Goal: Task Accomplishment & Management: Manage account settings

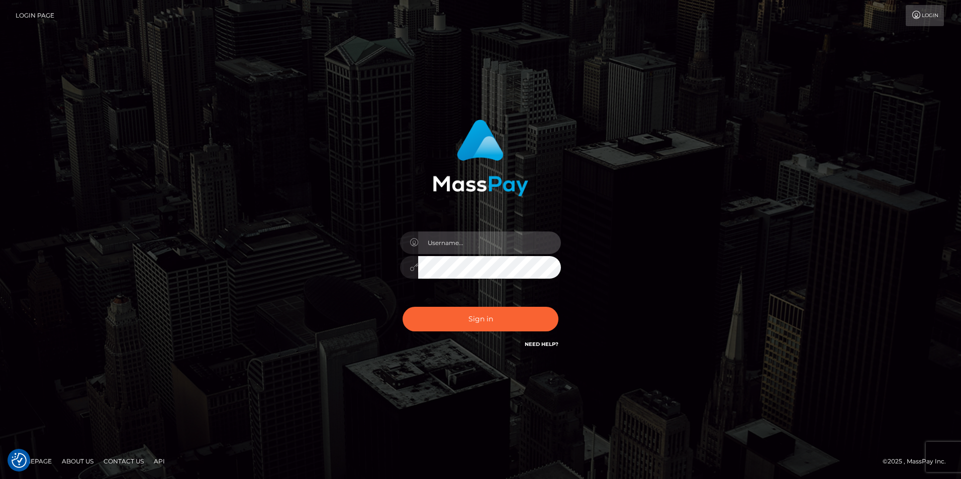
click at [461, 247] on input "text" at bounding box center [489, 243] width 143 height 23
click at [452, 243] on input "text" at bounding box center [489, 243] width 143 height 23
click at [447, 240] on input "text" at bounding box center [489, 243] width 143 height 23
paste input "LiatSilver"
type input "LiatSilver"
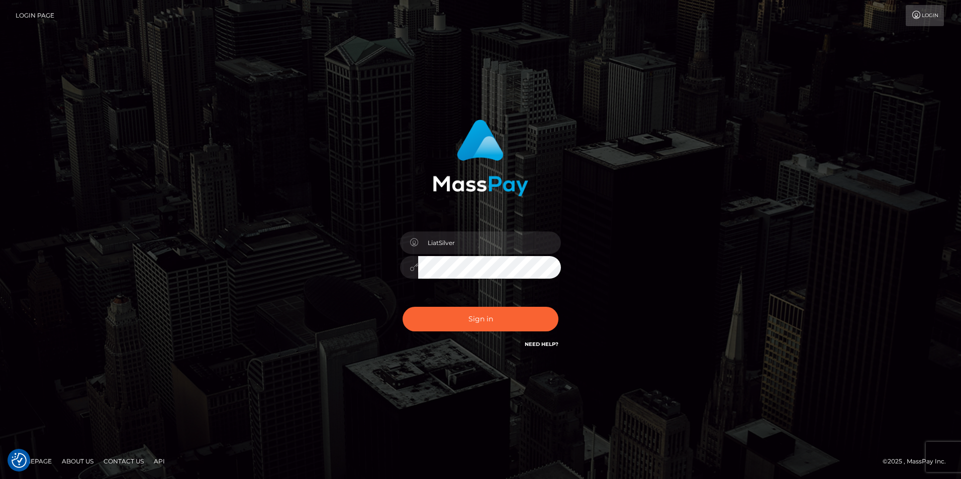
click at [403, 307] on button "Sign in" at bounding box center [481, 319] width 156 height 25
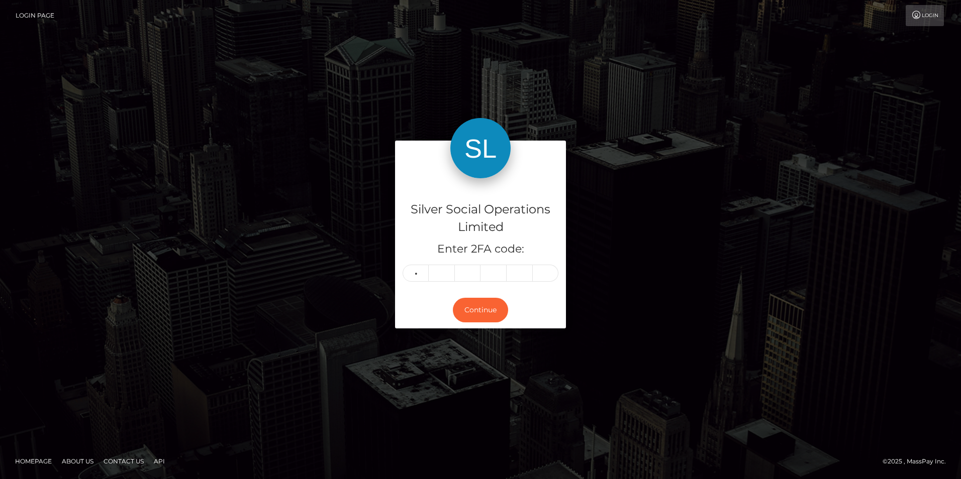
type input "9"
type input "0"
type input "9"
type input "7"
type input "8"
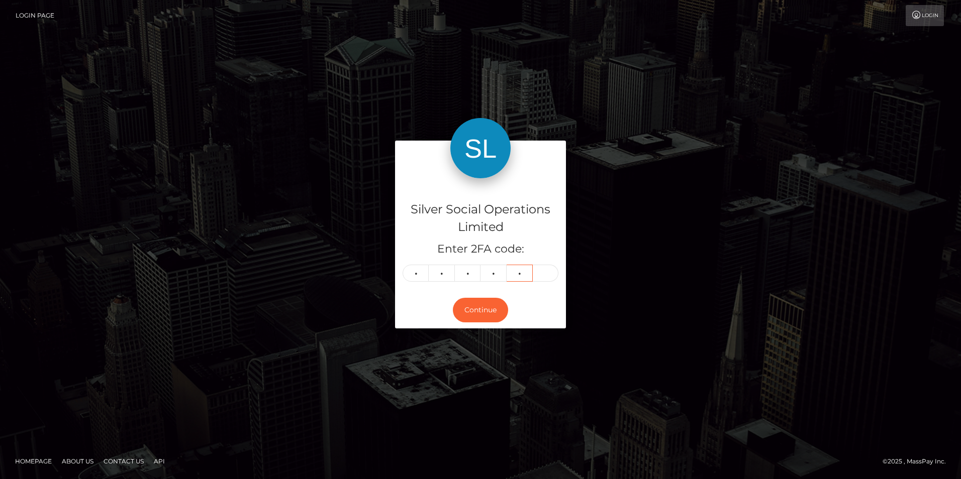
type input "6"
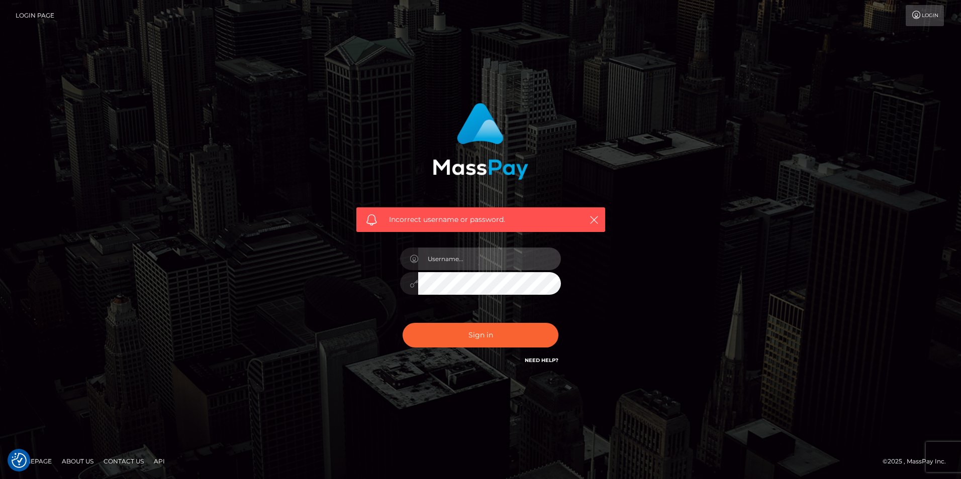
click at [470, 258] on input "text" at bounding box center [489, 259] width 143 height 23
paste input "LiatSilver"
type input "LiatSilver"
click at [403, 323] on button "Sign in" at bounding box center [481, 335] width 156 height 25
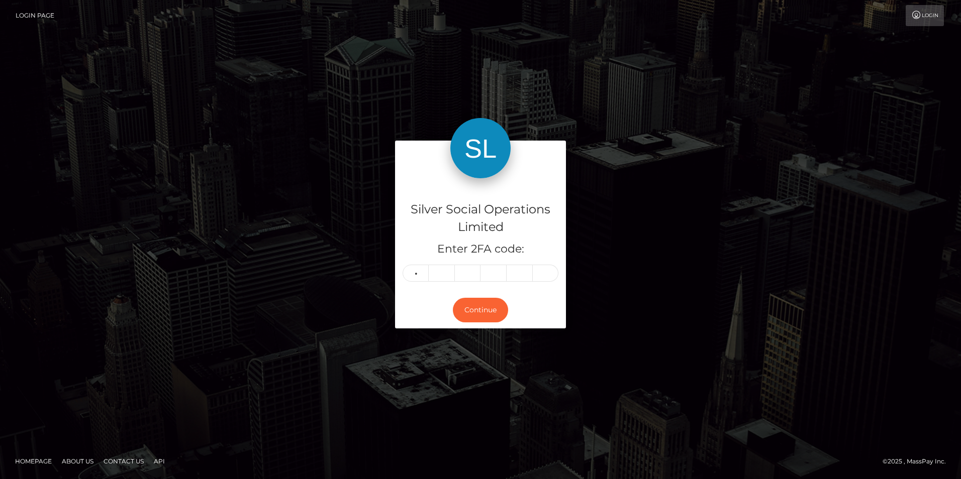
type input "0"
type input "9"
type input "0"
type input "7"
type input "8"
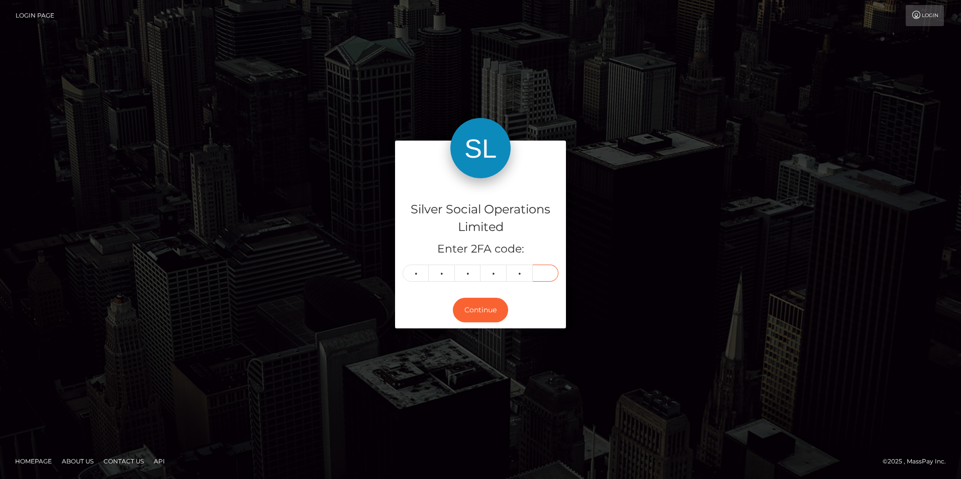
type input "6"
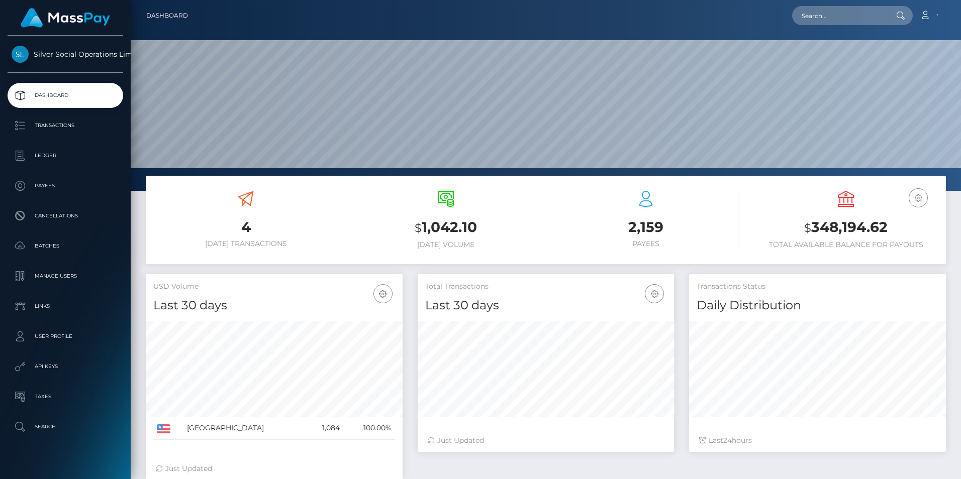
scroll to position [178, 256]
click at [927, 17] on icon at bounding box center [925, 15] width 11 height 8
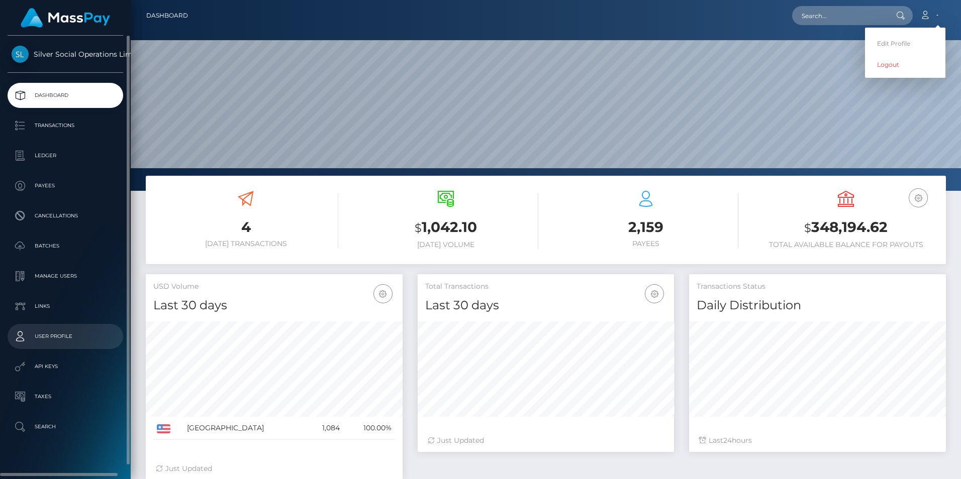
click at [62, 337] on p "User Profile" at bounding box center [66, 336] width 108 height 15
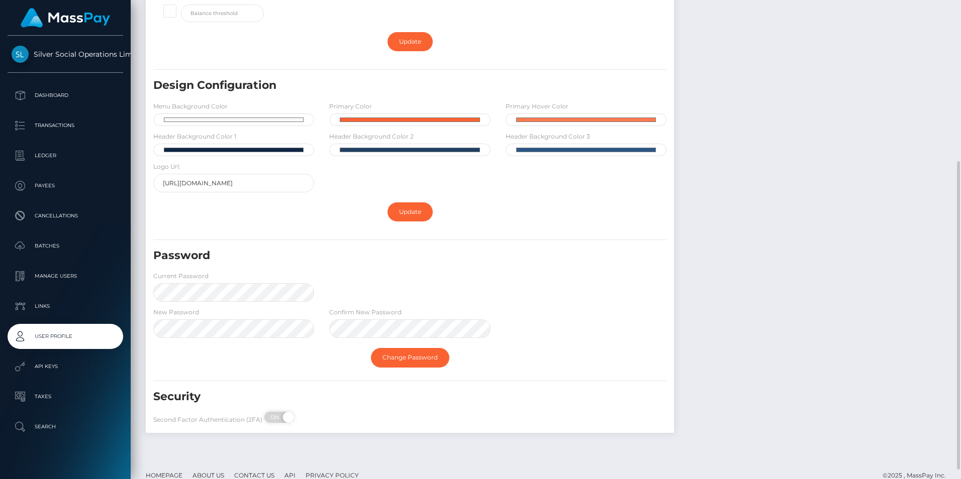
scroll to position [265, 0]
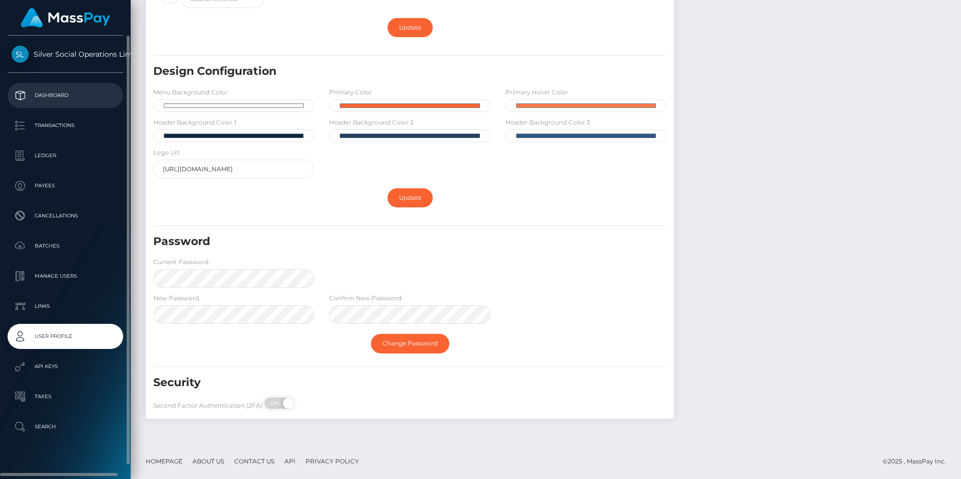
click at [52, 93] on p "Dashboard" at bounding box center [66, 95] width 108 height 15
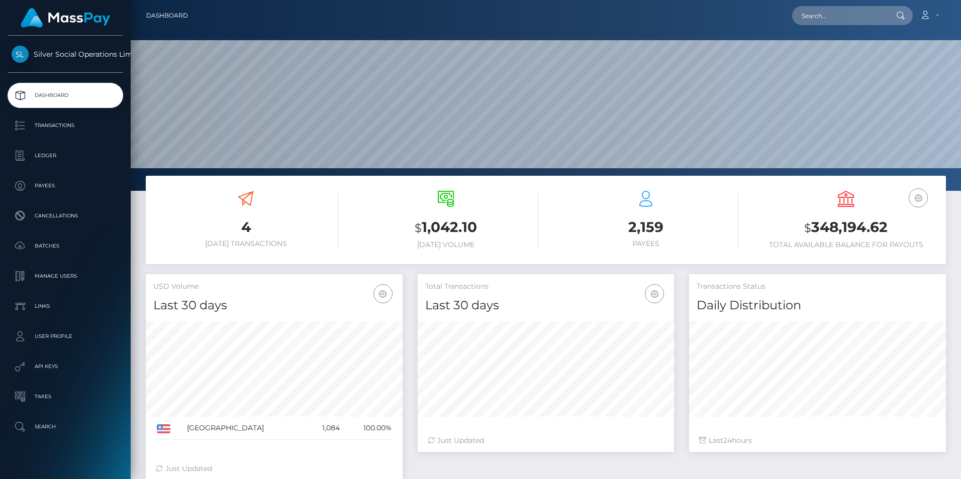
scroll to position [178, 256]
click at [67, 51] on span "Silver Social Operations Limited" at bounding box center [66, 54] width 116 height 9
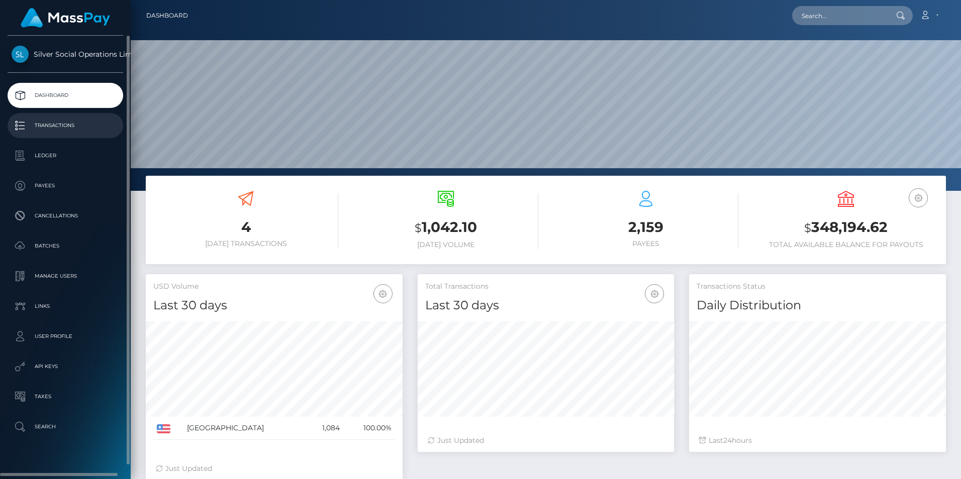
click at [16, 126] on p "Transactions" at bounding box center [66, 125] width 108 height 15
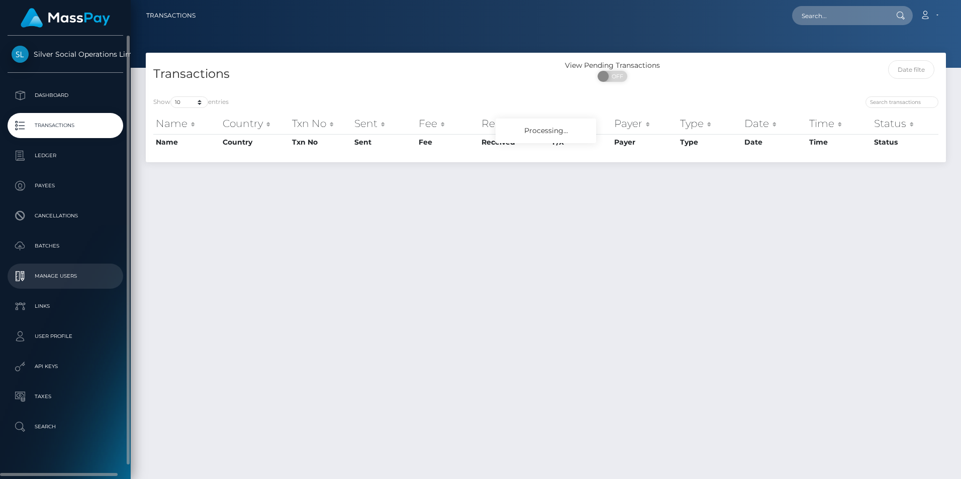
click at [58, 272] on p "Manage Users" at bounding box center [66, 276] width 108 height 15
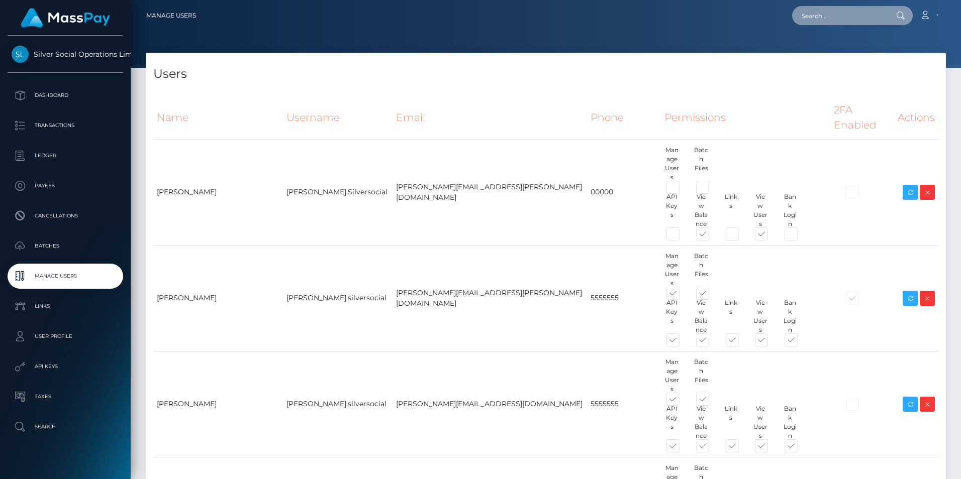
click at [825, 16] on input "text" at bounding box center [839, 15] width 94 height 19
click at [823, 15] on input "text" at bounding box center [839, 15] width 94 height 19
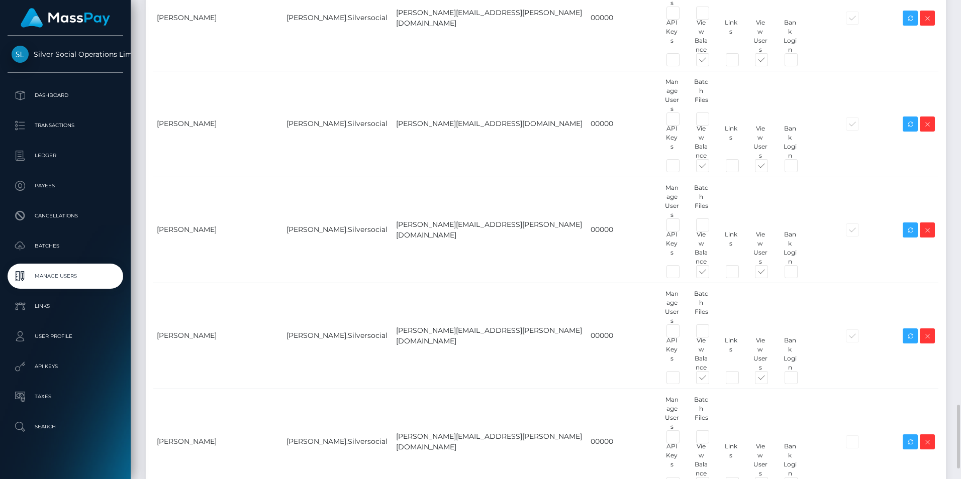
scroll to position [2764, 0]
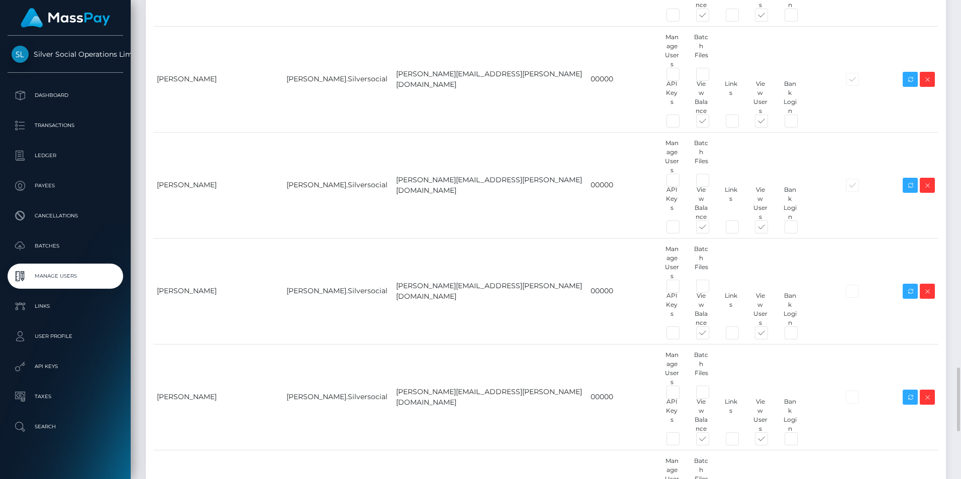
type input "aprl"
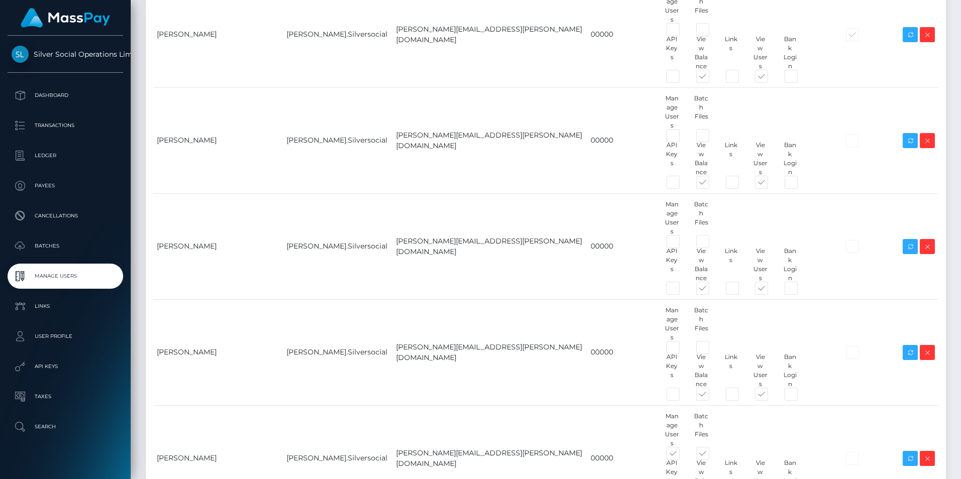
scroll to position [3119, 0]
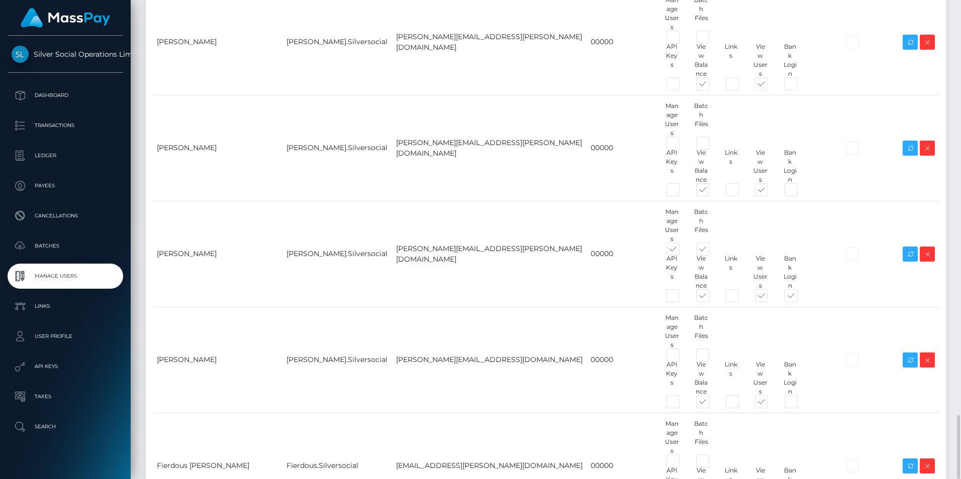
paste input "Aprilyn Pevidal"
type input "Aprilyn Pevidal"
click at [386, 379] on body "Silver Social Operations Limited Dashboard Transactions Ledger Payees Cancellat…" at bounding box center [480, 239] width 961 height 479
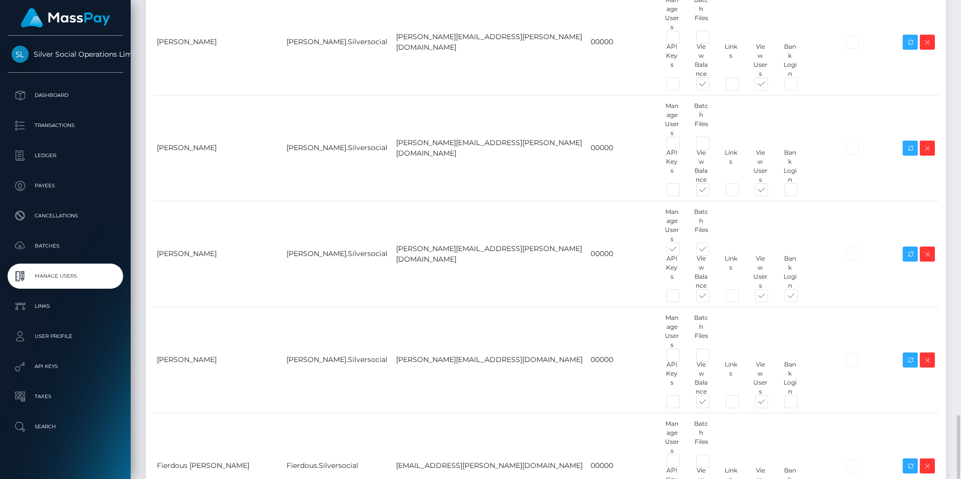
paste input "Aprilyn Pevidal"
type input "[EMAIL_ADDRESS][DOMAIN_NAME]"
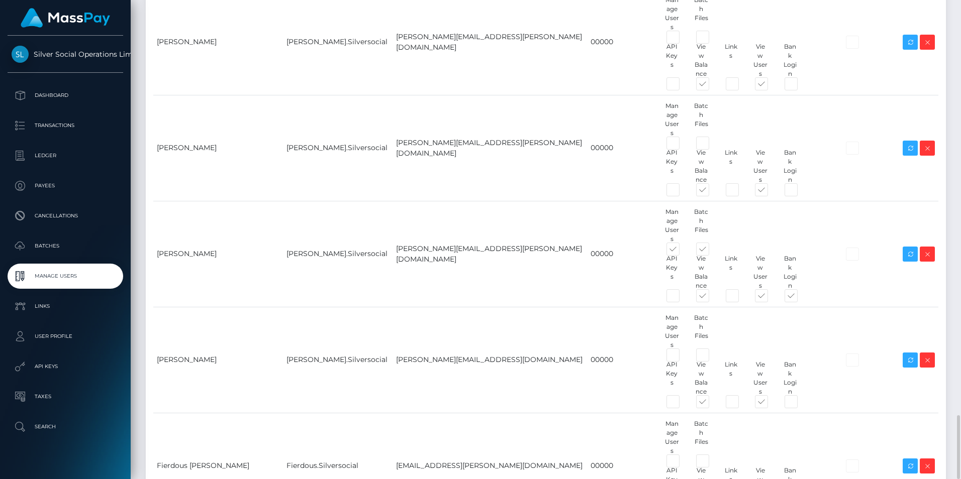
type input "Aprilyn.Pevidal"
paste input "Aprilyn Pevidal"
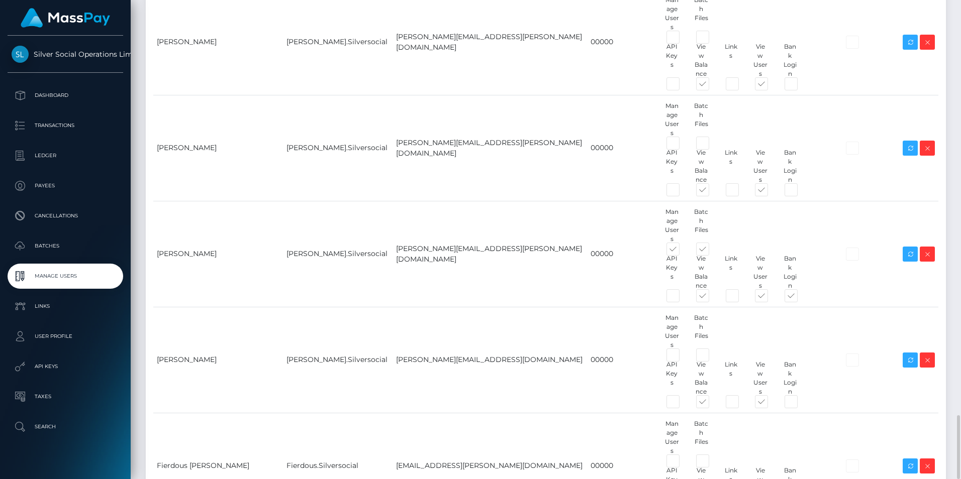
type input "Aprilyn"
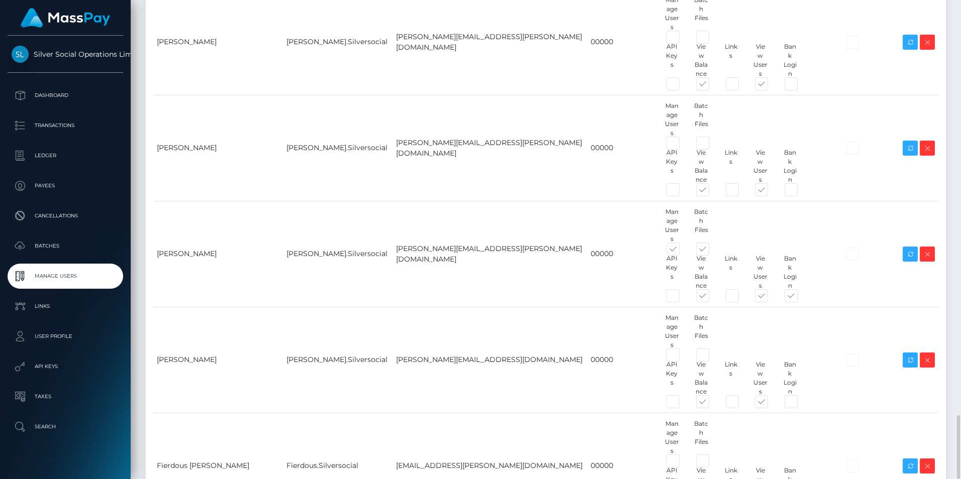
paste input "Pevidal"
type input "Pevidal"
drag, startPoint x: 821, startPoint y: 407, endPoint x: 628, endPoint y: 438, distance: 195.5
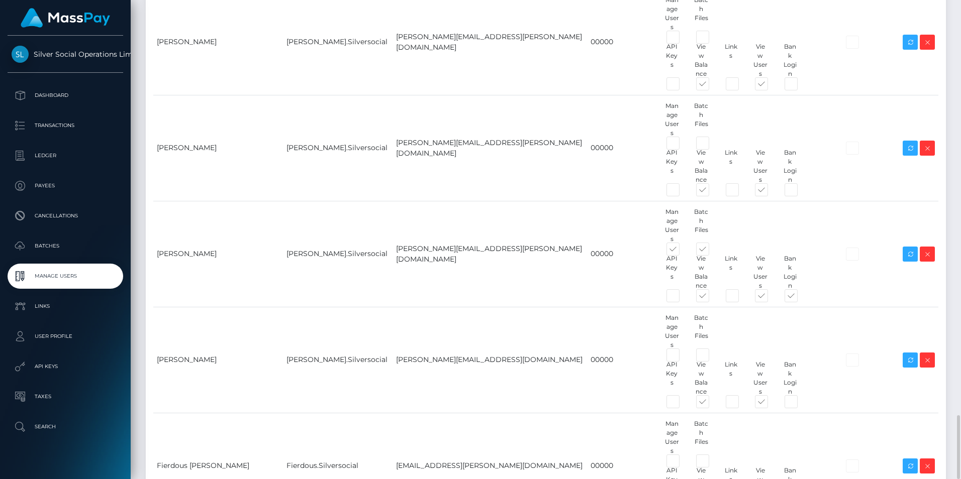
paste input "[PHONE_NUMBER]"
type input "[PHONE_NUMBER]"
